Goal: Task Accomplishment & Management: Complete application form

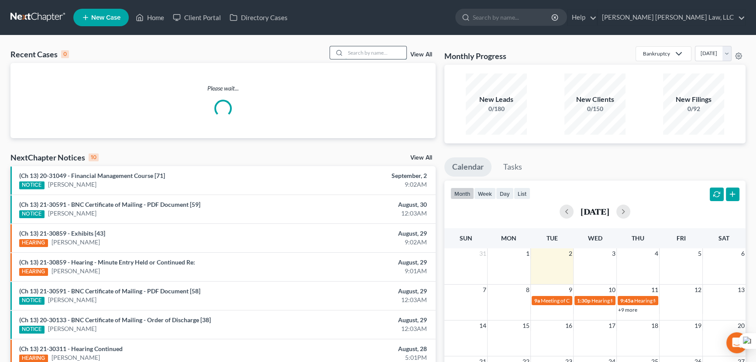
click at [362, 52] on input "search" at bounding box center [375, 52] width 61 height 13
type input "[PERSON_NAME]"
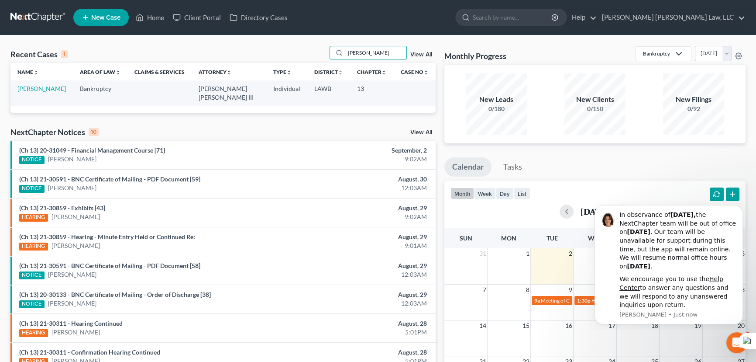
click at [35, 84] on td "[PERSON_NAME]" at bounding box center [41, 92] width 62 height 25
click at [36, 87] on link "[PERSON_NAME]" at bounding box center [41, 88] width 48 height 7
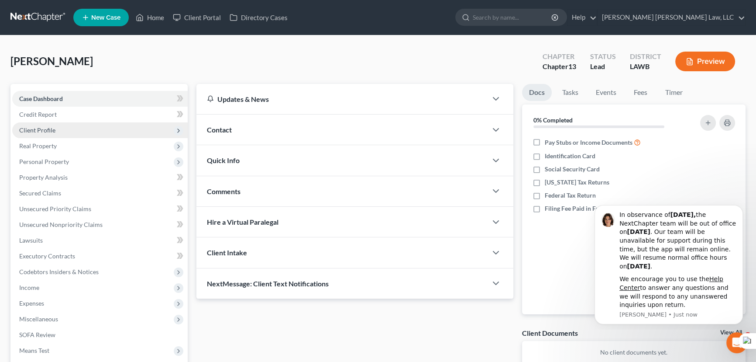
click at [61, 132] on span "Client Profile" at bounding box center [100, 130] width 176 height 16
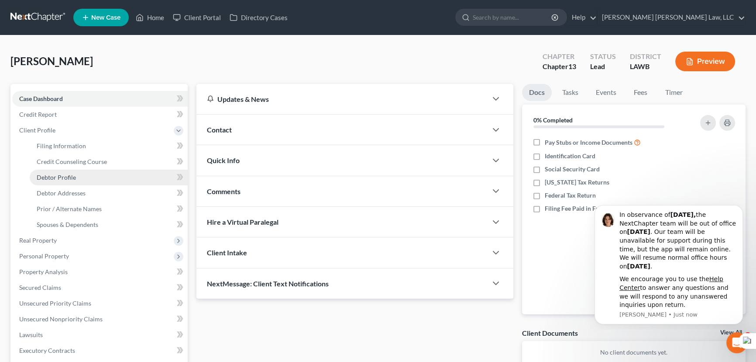
click at [66, 179] on span "Debtor Profile" at bounding box center [56, 176] width 39 height 7
select select "0"
select select "1"
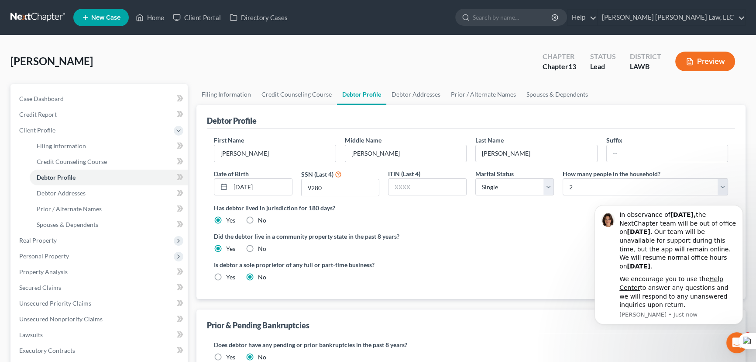
click at [418, 78] on div "[PERSON_NAME] Upgraded Chapter Chapter 13 Status Lead District LAWB Preview" at bounding box center [378, 65] width 736 height 38
drag, startPoint x: 413, startPoint y: 87, endPoint x: 395, endPoint y: 80, distance: 19.4
click at [413, 88] on link "Debtor Addresses" at bounding box center [416, 94] width 59 height 21
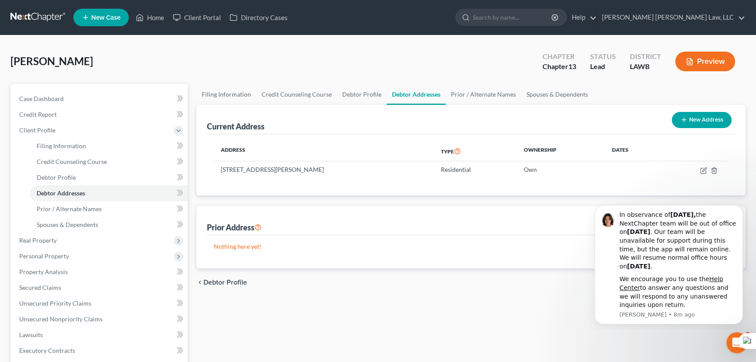
click at [21, 14] on link at bounding box center [38, 18] width 56 height 16
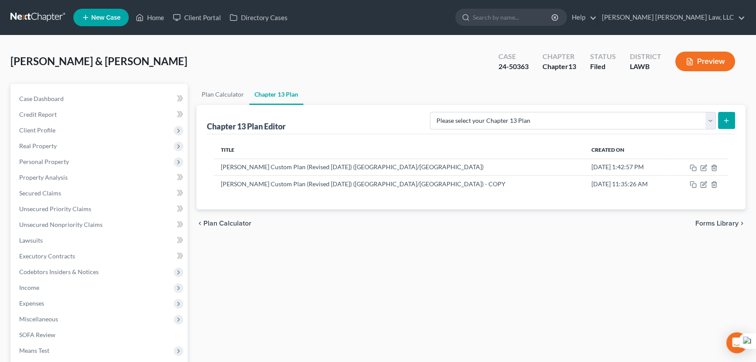
click at [43, 10] on link at bounding box center [38, 18] width 56 height 16
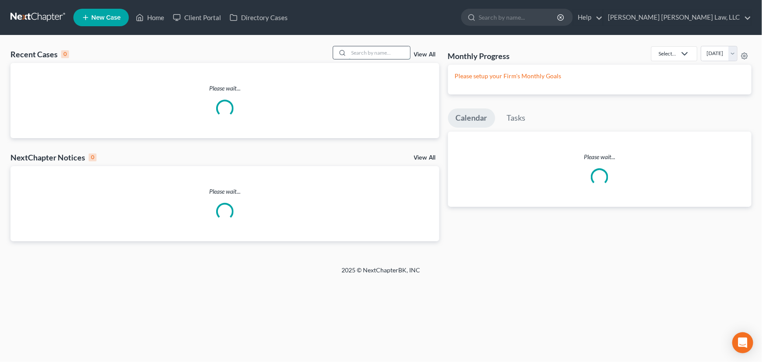
click at [376, 53] on input "search" at bounding box center [379, 52] width 61 height 13
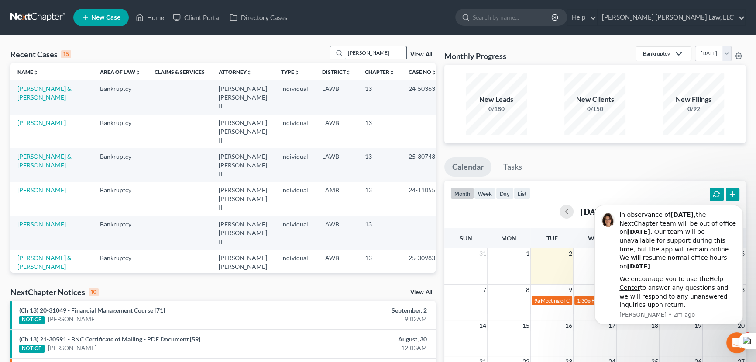
click at [387, 48] on input "[PERSON_NAME]" at bounding box center [375, 52] width 61 height 13
type input "[PERSON_NAME]"
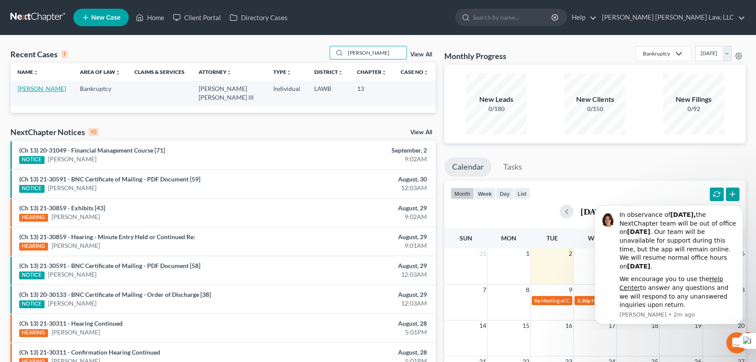
click at [35, 90] on link "[PERSON_NAME]" at bounding box center [41, 88] width 48 height 7
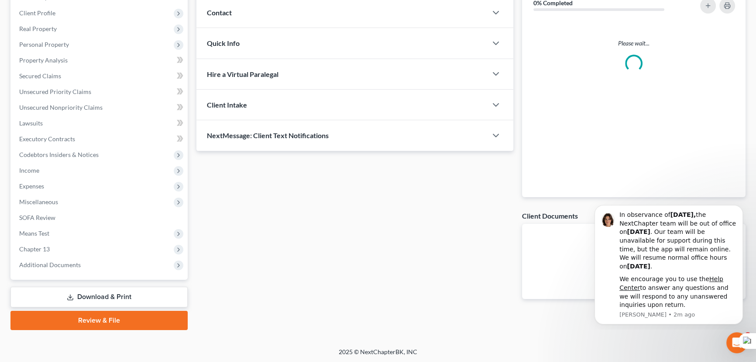
scroll to position [115, 0]
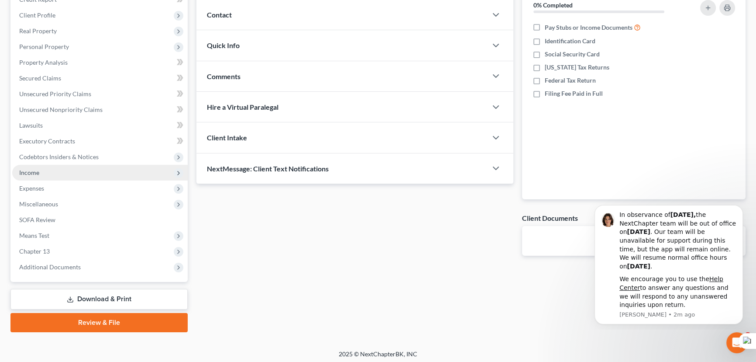
click at [41, 171] on span "Income" at bounding box center [100, 173] width 176 height 16
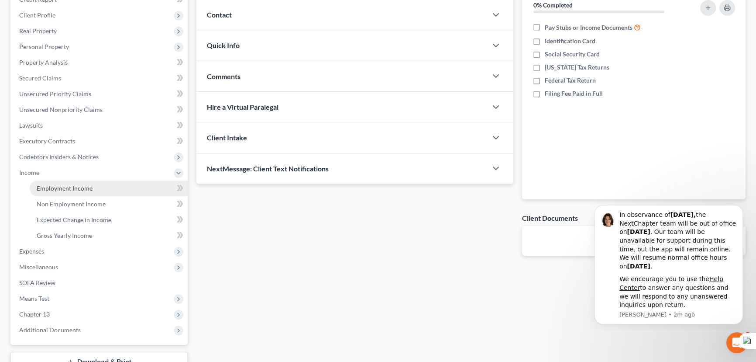
click at [45, 184] on span "Employment Income" at bounding box center [65, 187] width 56 height 7
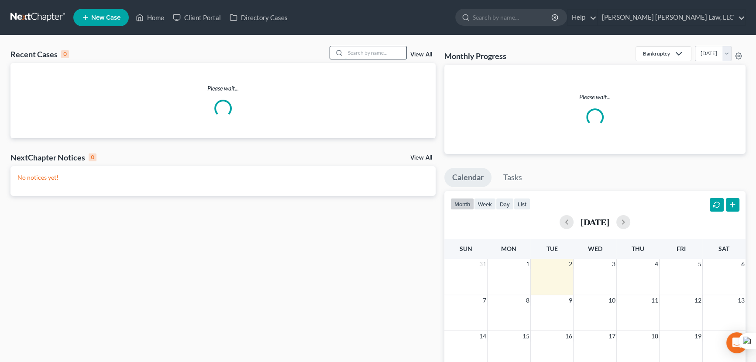
click at [377, 52] on input "search" at bounding box center [375, 52] width 61 height 13
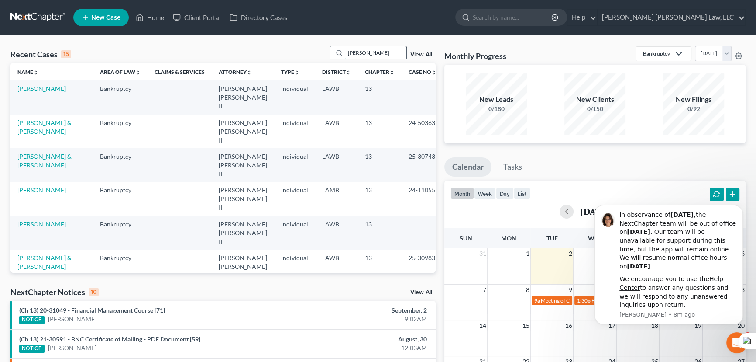
type input "whittington, michael"
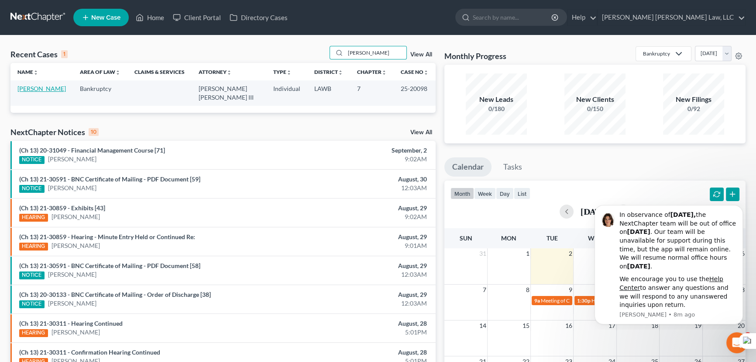
click at [52, 87] on link "Whittington, Michael" at bounding box center [41, 88] width 48 height 7
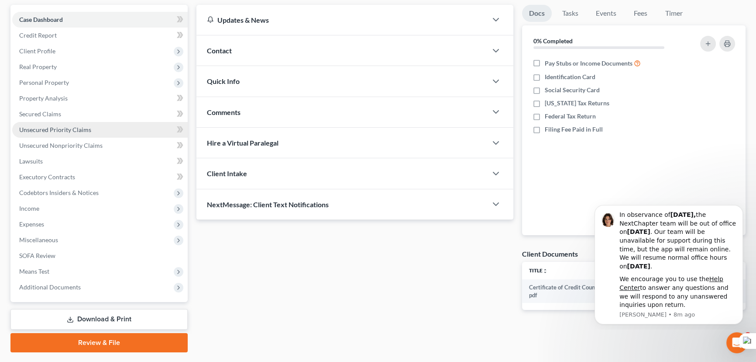
click at [113, 122] on link "Unsecured Priority Claims" at bounding box center [100, 130] width 176 height 16
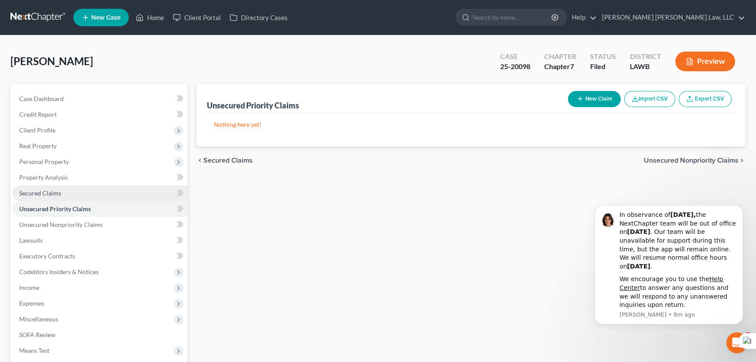
click at [57, 189] on span "Secured Claims" at bounding box center [40, 192] width 42 height 7
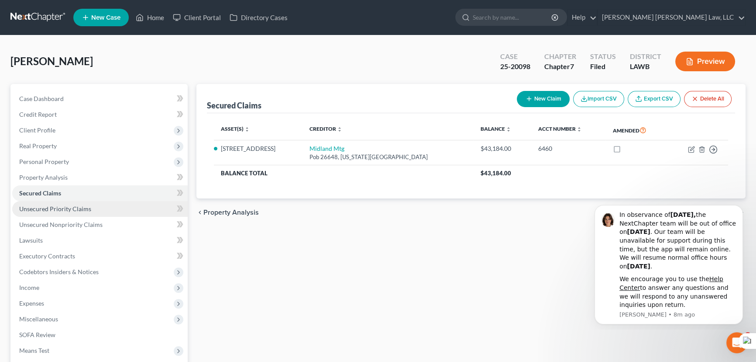
click at [117, 214] on link "Unsecured Priority Claims" at bounding box center [100, 209] width 176 height 16
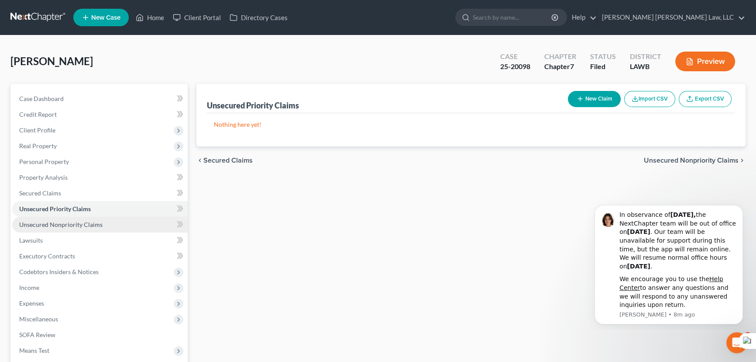
click at [81, 223] on span "Unsecured Nonpriority Claims" at bounding box center [60, 224] width 83 height 7
